Goal: Navigation & Orientation: Find specific page/section

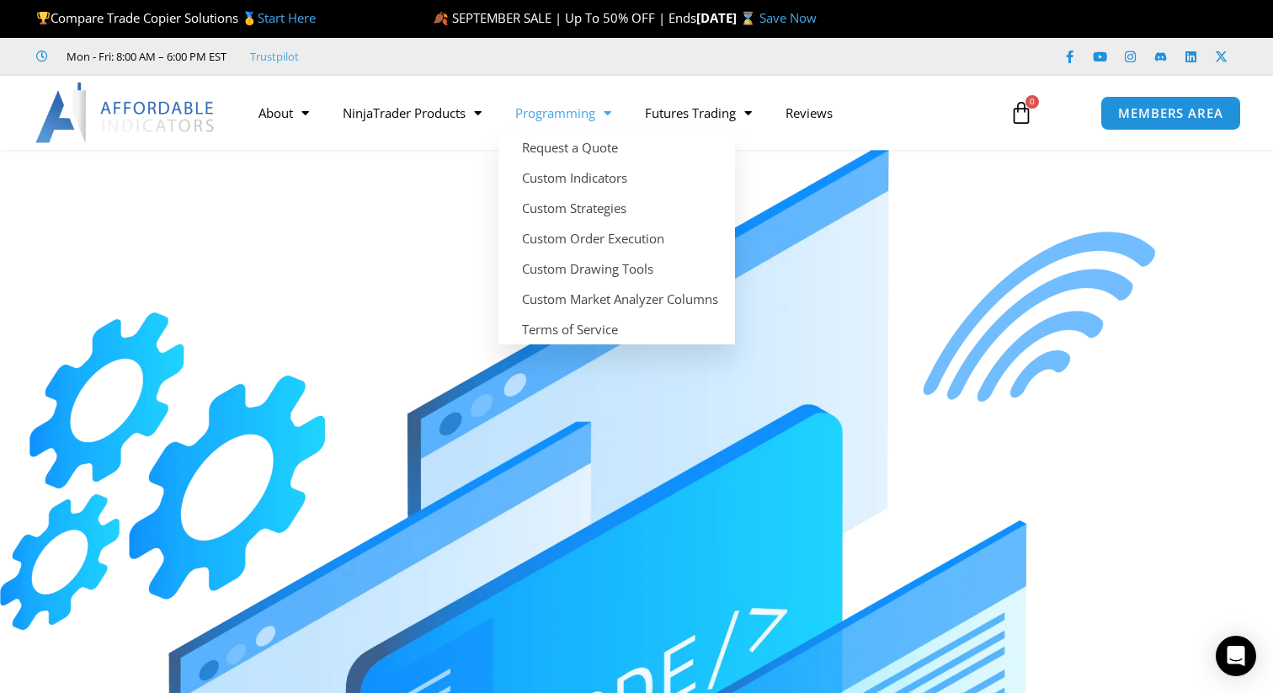
click at [155, 109] on img at bounding box center [125, 113] width 181 height 61
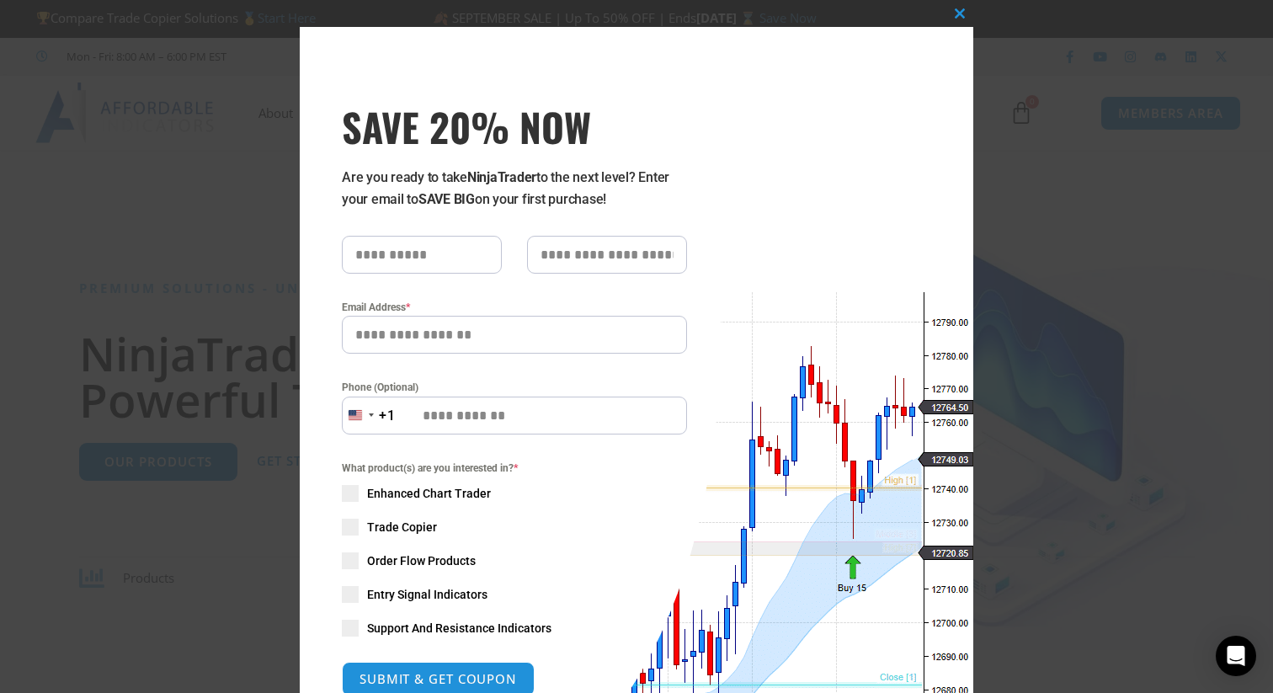
click at [790, 308] on div "Close this module SAVE 20% NOW Are you ready to take NinjaTrader to the next le…" at bounding box center [637, 449] width 674 height 844
click at [949, 10] on span "SAVE 20% NOW popup" at bounding box center [959, 13] width 27 height 10
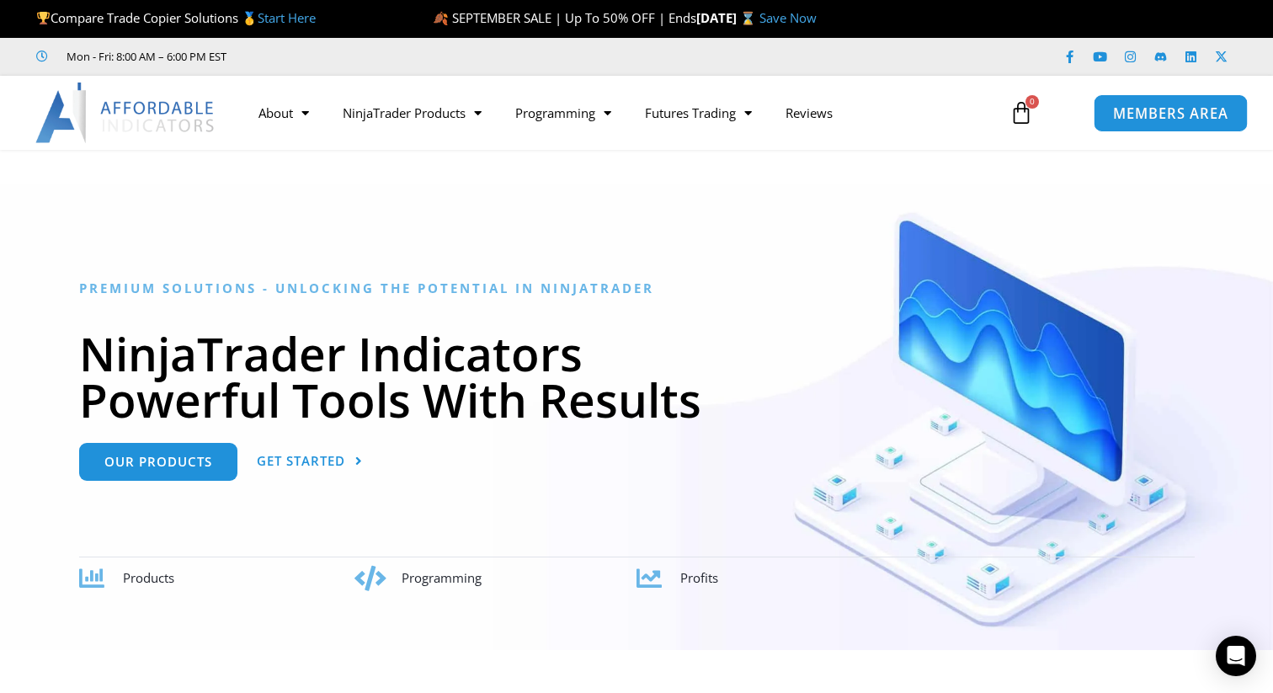
click at [1106, 114] on link "MEMBERS AREA" at bounding box center [1171, 112] width 154 height 38
click at [307, 11] on link "Start Here" at bounding box center [287, 17] width 58 height 17
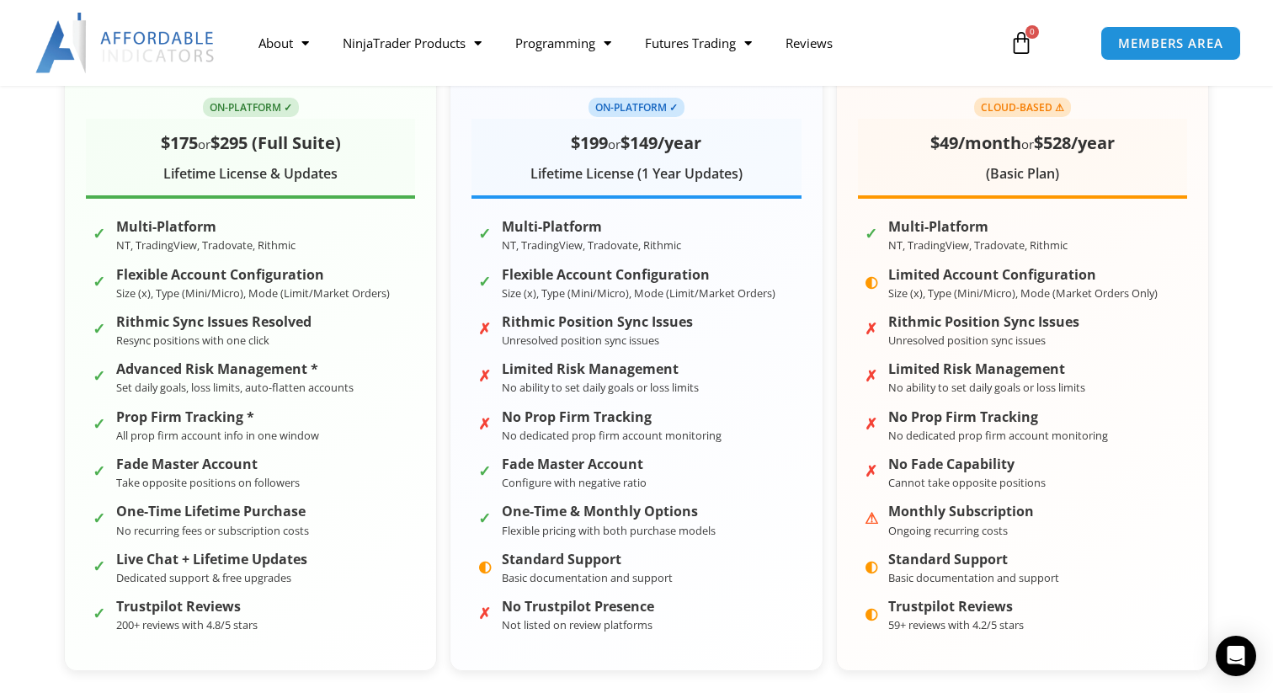
scroll to position [422, 0]
